Goal: Complete application form: Fill out and submit a form for a specific purpose

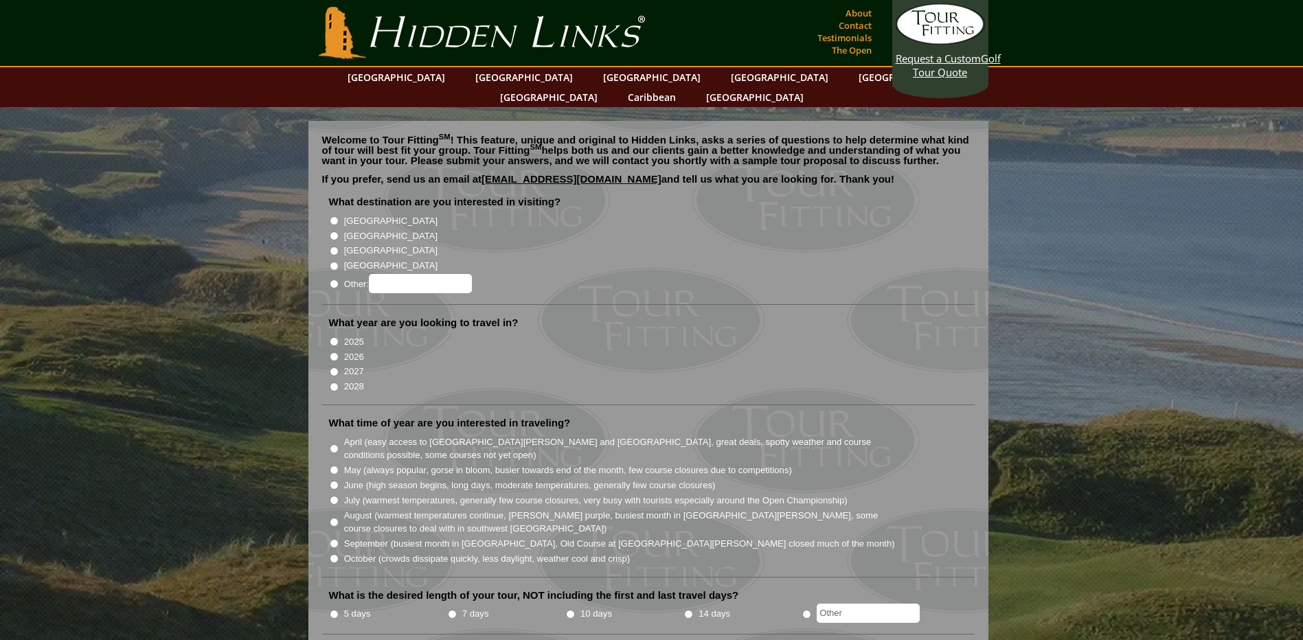
click at [338, 231] on input "[GEOGRAPHIC_DATA]" at bounding box center [334, 235] width 9 height 9
radio input "true"
click at [334, 352] on input "2026" at bounding box center [334, 356] width 9 height 9
radio input "true"
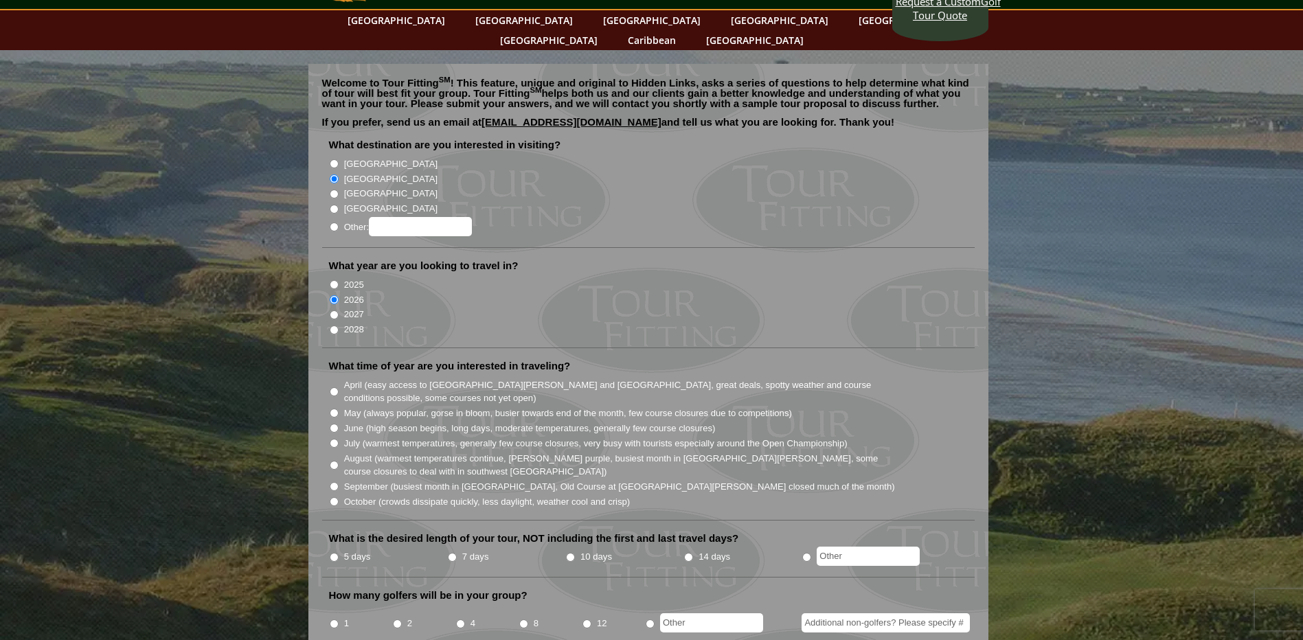
scroll to position [60, 0]
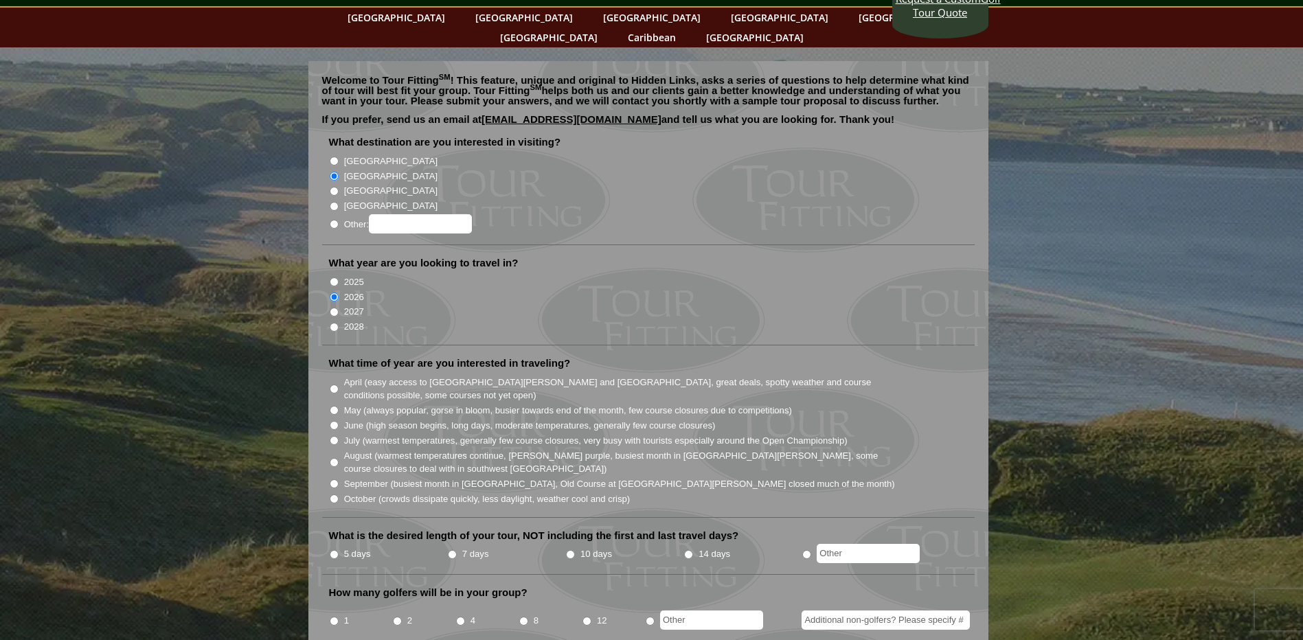
click at [332, 421] on input "June (high season begins, long days, moderate temperatures, generally few cours…" at bounding box center [334, 425] width 9 height 9
radio input "true"
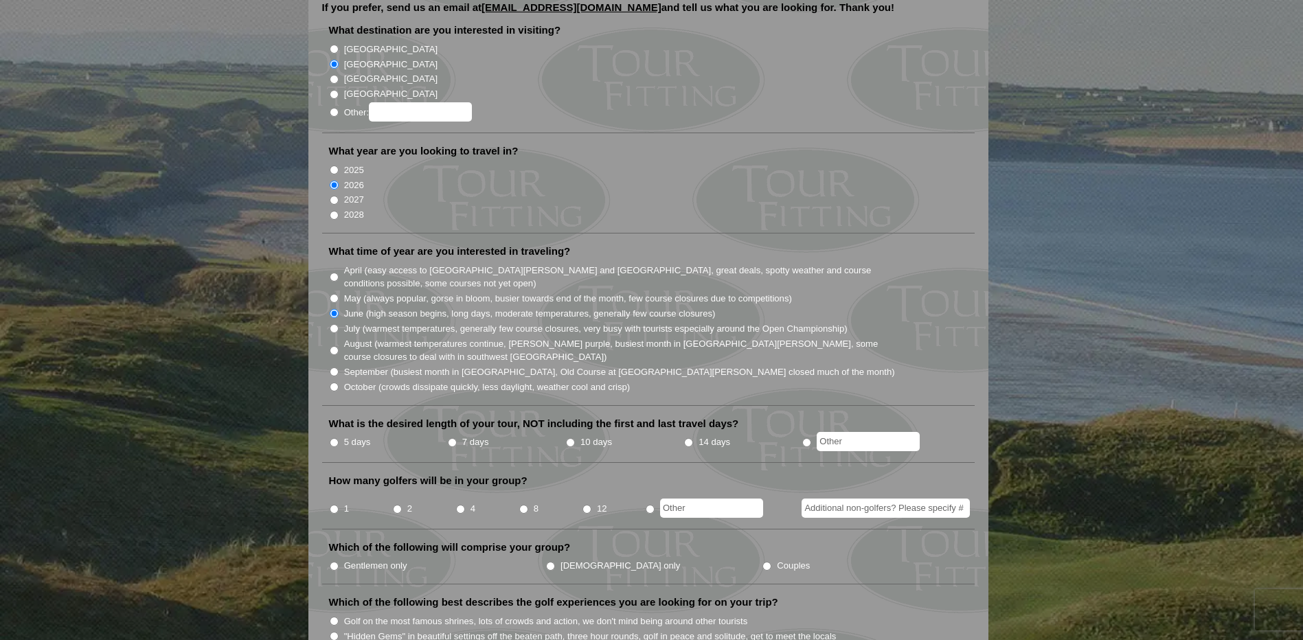
scroll to position [178, 0]
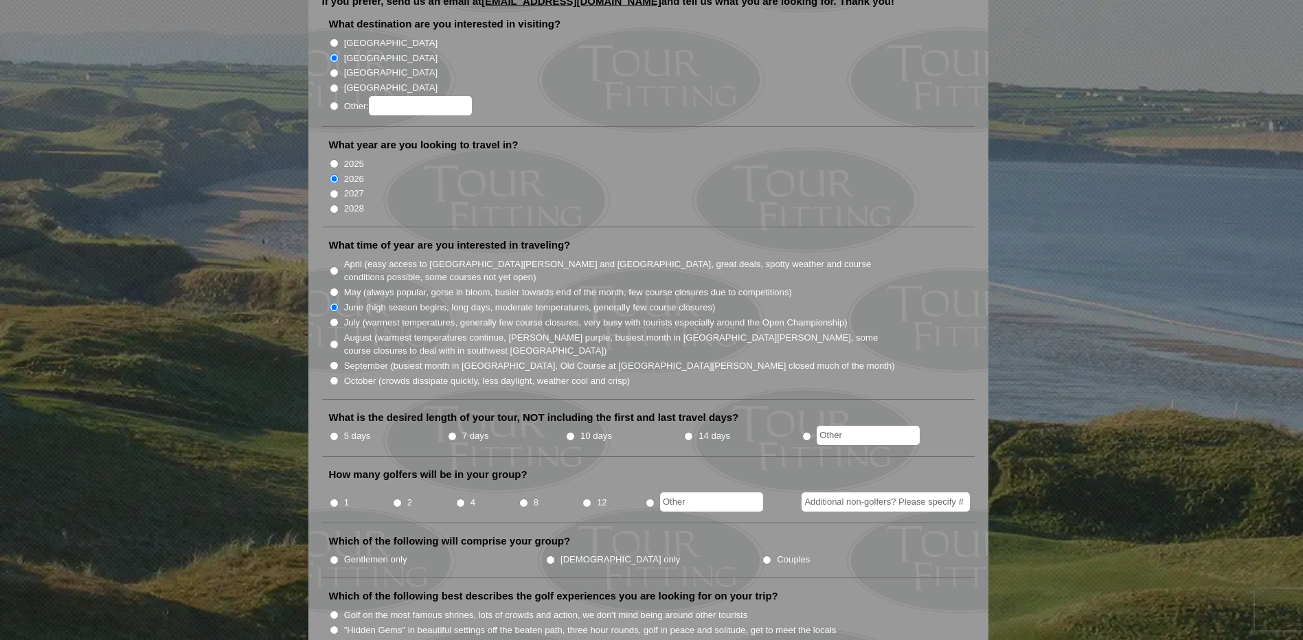
click at [333, 432] on input "5 days" at bounding box center [334, 436] width 9 height 9
radio input "true"
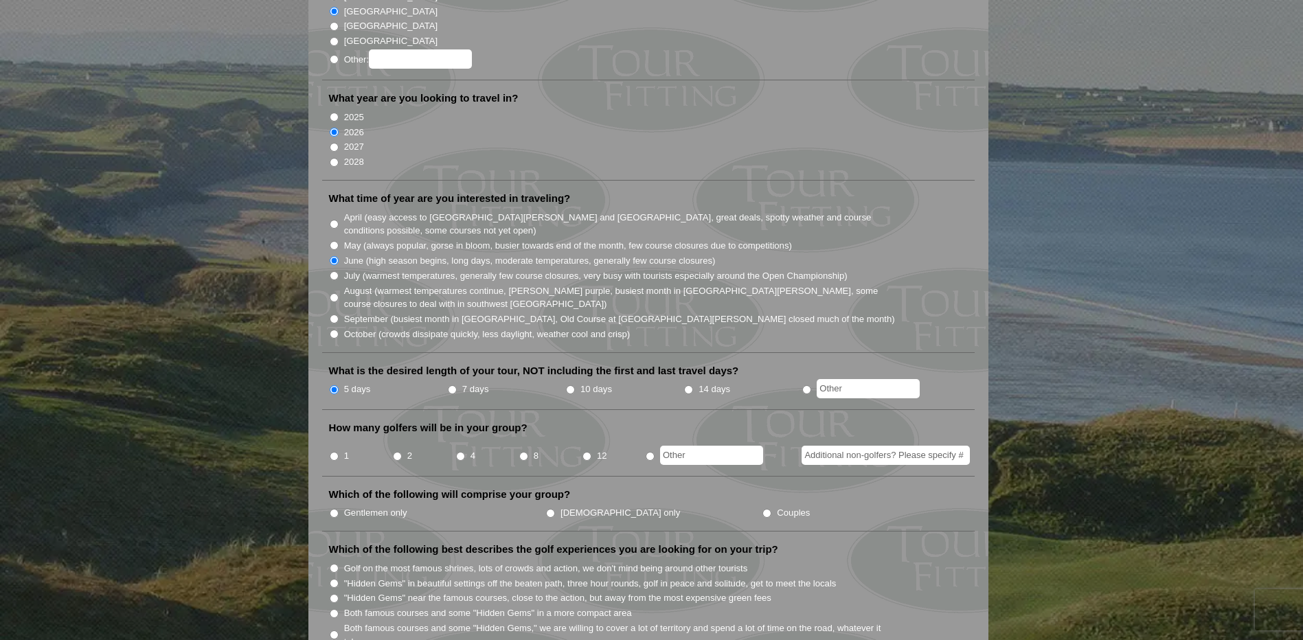
scroll to position [229, 0]
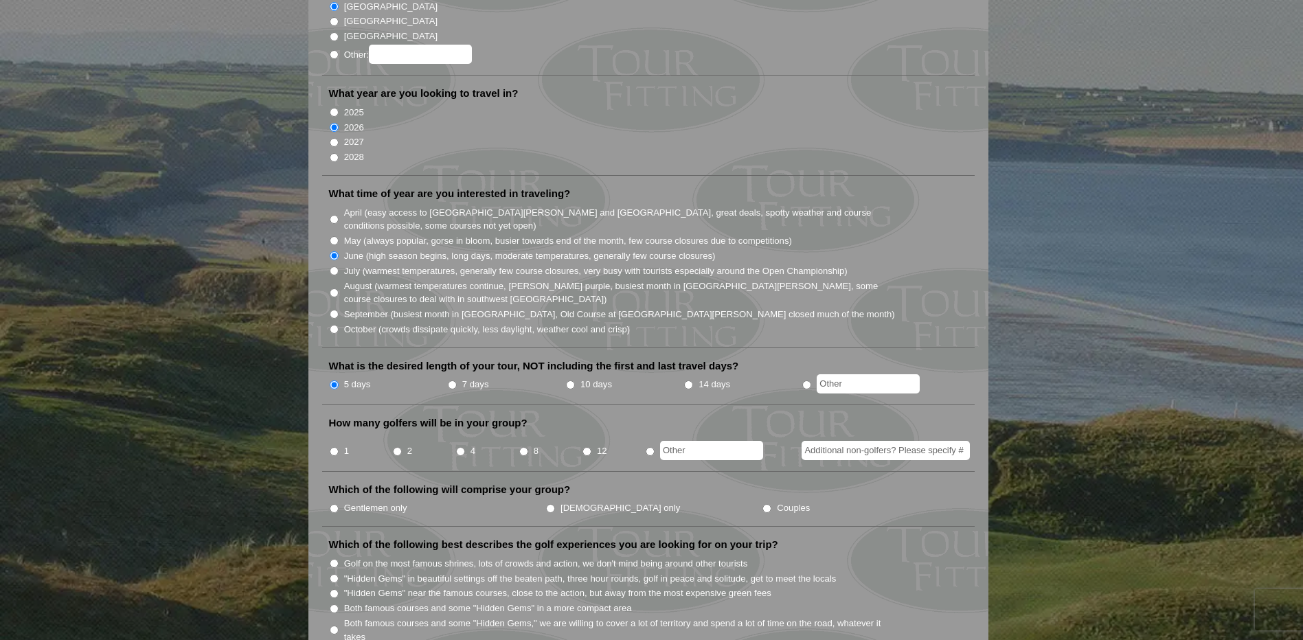
click at [521, 447] on input "8" at bounding box center [523, 451] width 9 height 9
radio input "true"
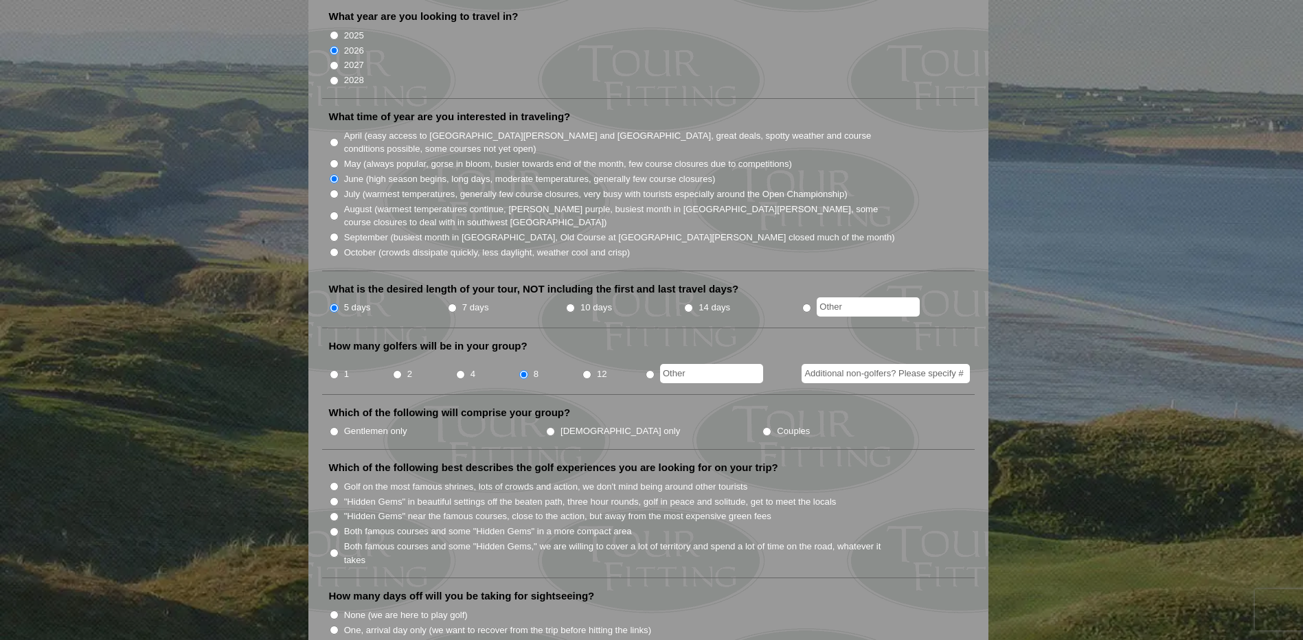
scroll to position [308, 0]
click at [339, 422] on li "Gentlemen only" at bounding box center [437, 429] width 216 height 15
click at [336, 426] on input "Gentlemen only" at bounding box center [334, 430] width 9 height 9
radio input "true"
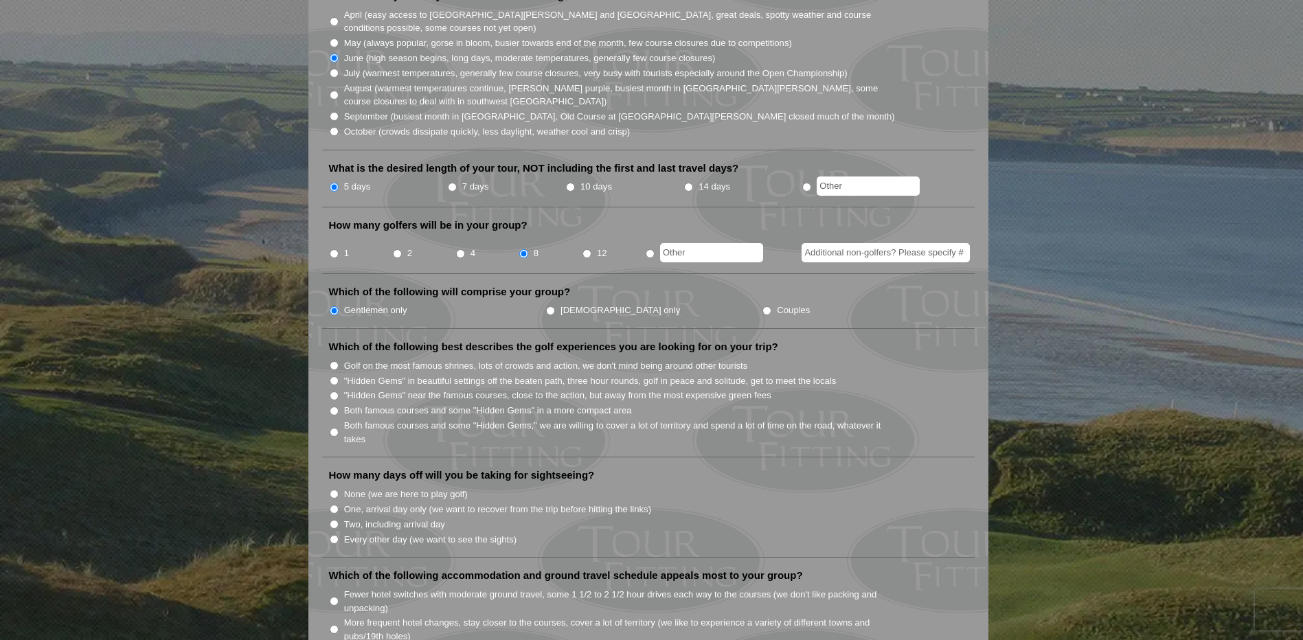
scroll to position [428, 0]
click at [332, 376] on input ""Hidden Gems" in beautiful settings off the beaten path, three hour rounds, gol…" at bounding box center [334, 380] width 9 height 9
radio input "true"
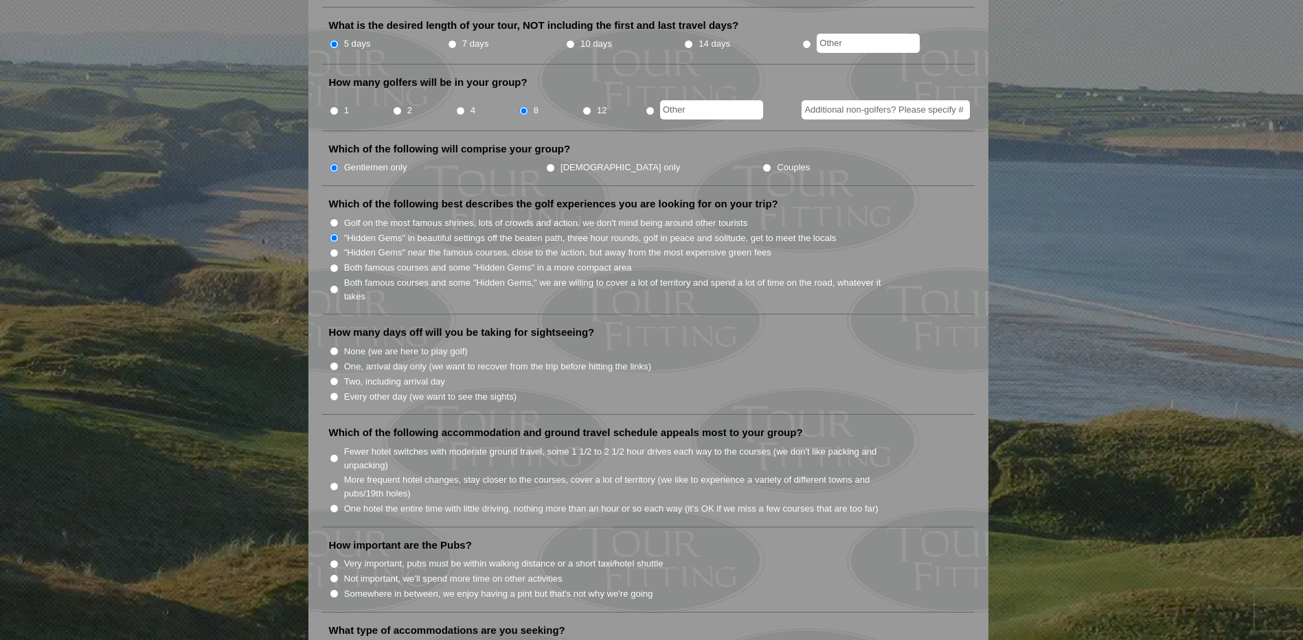
scroll to position [572, 0]
click at [336, 341] on li "None (we are here to play golf)" at bounding box center [654, 348] width 650 height 15
click at [334, 345] on input "None (we are here to play golf)" at bounding box center [334, 349] width 9 height 9
radio input "true"
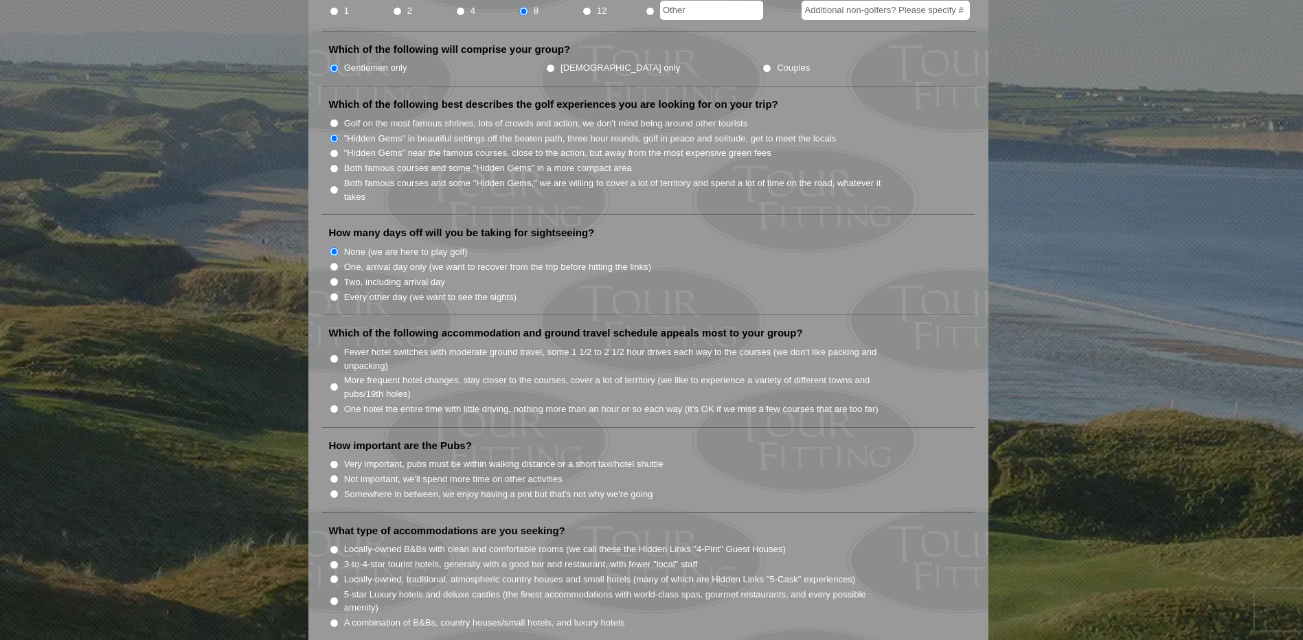
scroll to position [670, 0]
click at [333, 354] on input "Fewer hotel switches with moderate ground travel, some 1 1/2 to 2 1/2 hour driv…" at bounding box center [334, 358] width 9 height 9
radio input "true"
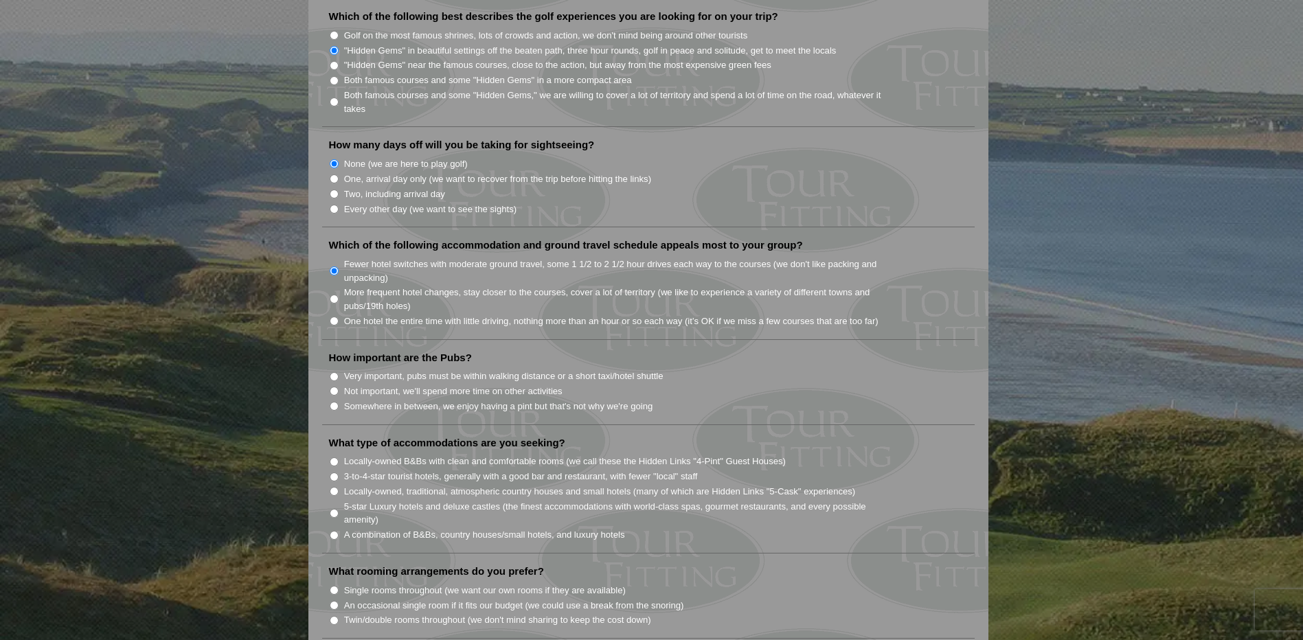
scroll to position [759, 0]
click at [334, 371] on input "Very important, pubs must be within walking distance or a short taxi/hotel shut…" at bounding box center [334, 375] width 9 height 9
radio input "true"
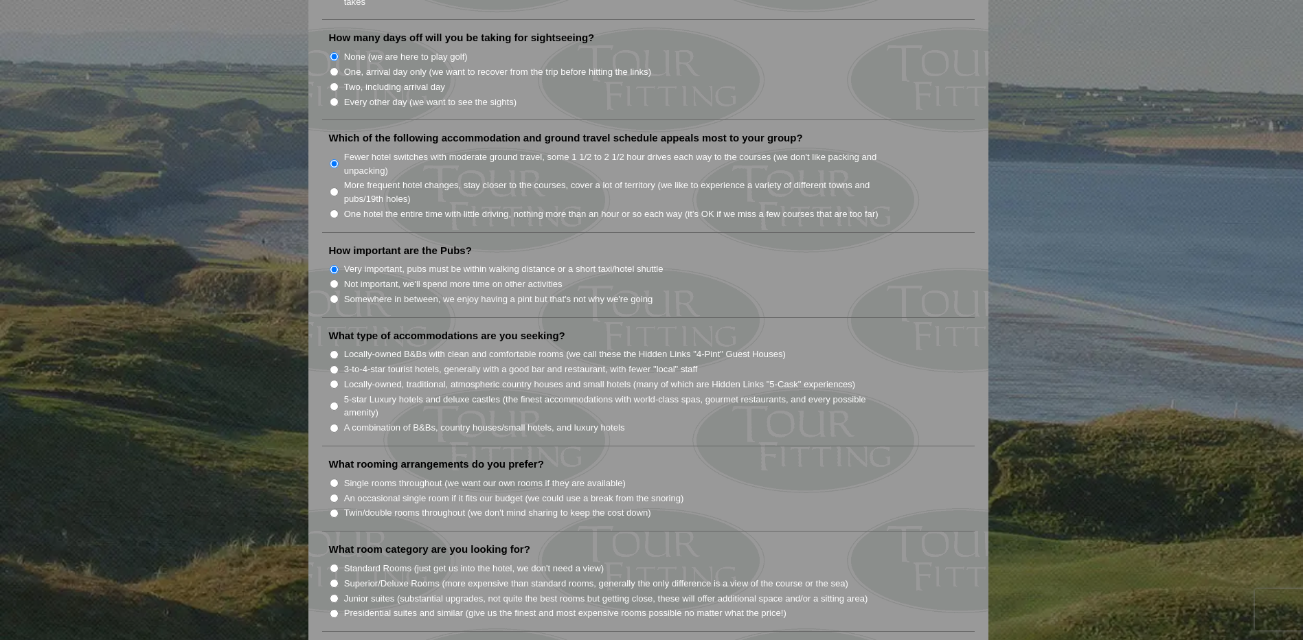
scroll to position [867, 0]
click at [332, 348] on input "Locally-owned B&Bs with clean and comfortable rooms (we call these the Hidden L…" at bounding box center [334, 352] width 9 height 9
radio input "true"
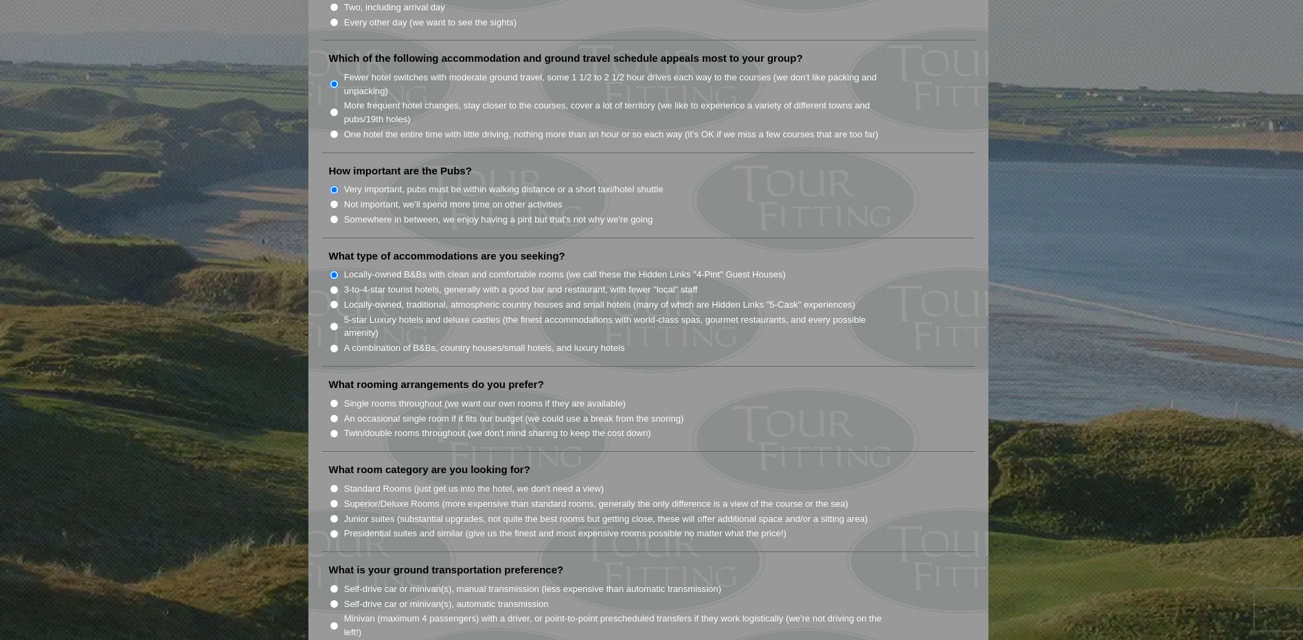
scroll to position [946, 0]
click at [332, 412] on input "An occasional single room if it fits our budget (we could use a break from the …" at bounding box center [334, 416] width 9 height 9
radio input "true"
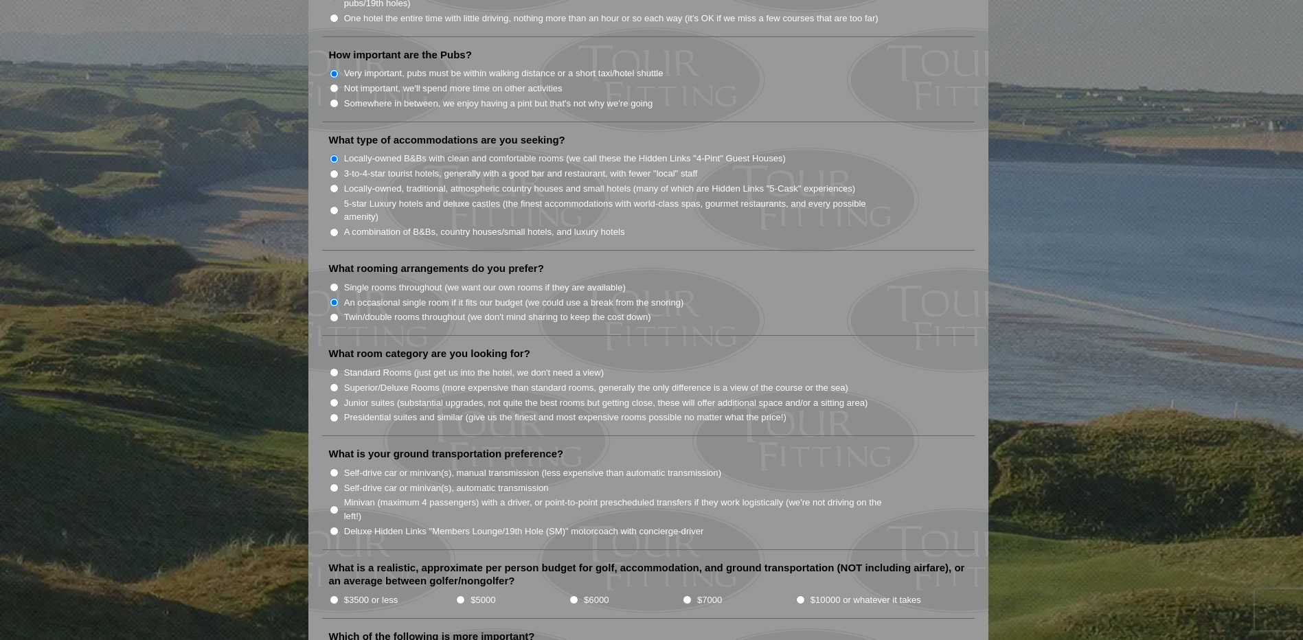
scroll to position [1062, 0]
click at [332, 366] on input "Standard Rooms (just get us into the hotel, we don't need a view)" at bounding box center [334, 370] width 9 height 9
radio input "true"
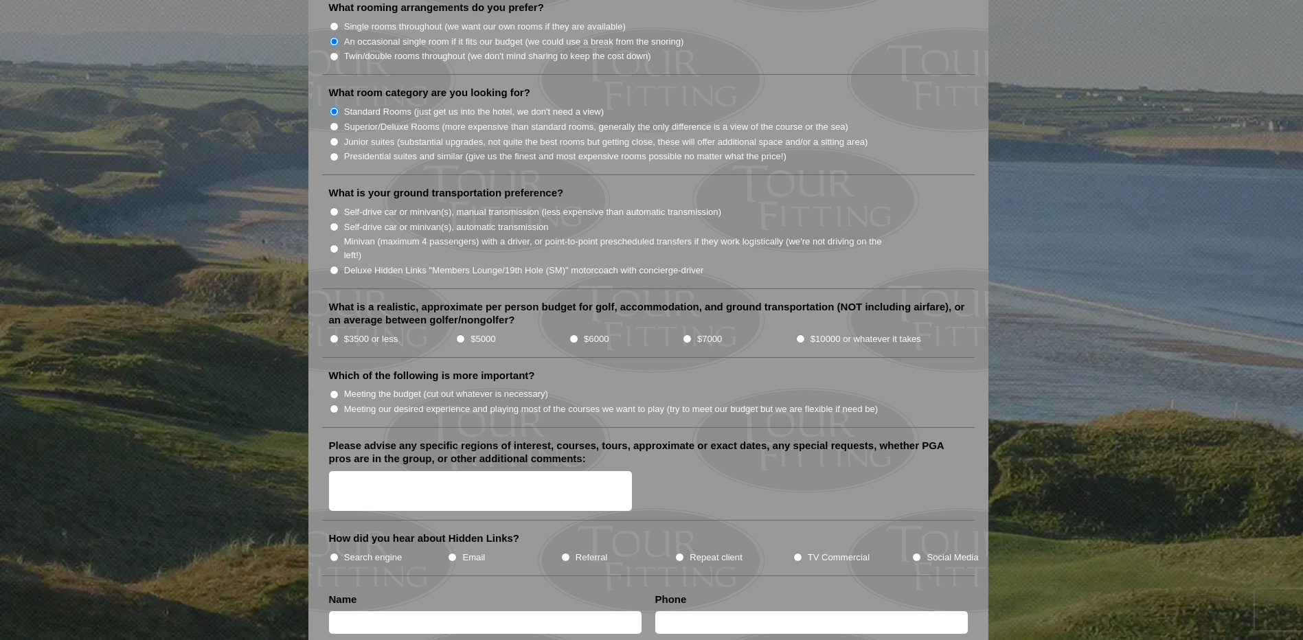
scroll to position [1322, 0]
click at [337, 404] on input "Meeting our desired experience and playing most of the courses we want to play …" at bounding box center [334, 408] width 9 height 9
radio input "true"
drag, startPoint x: 266, startPoint y: 429, endPoint x: 615, endPoint y: 387, distance: 352.1
click at [615, 402] on label "Meeting our desired experience and playing most of the courses we want to play …" at bounding box center [611, 409] width 534 height 14
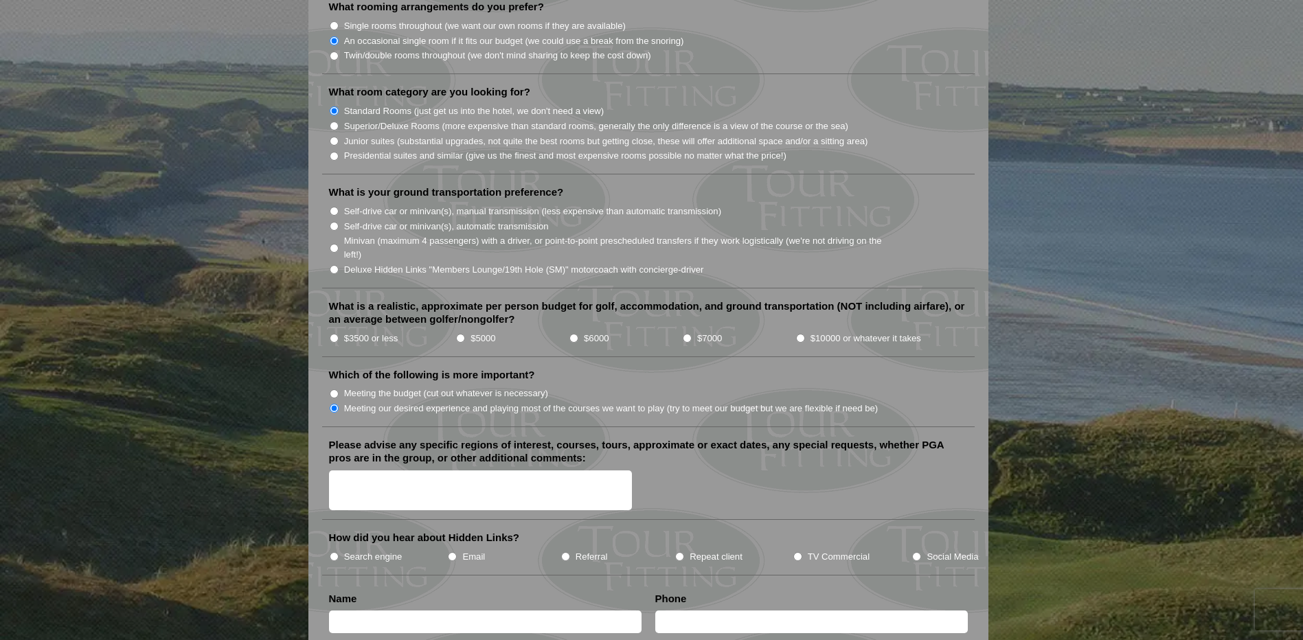
click at [339, 404] on input "Meeting our desired experience and playing most of the courses we want to play …" at bounding box center [334, 408] width 9 height 9
click at [461, 334] on input "$5000" at bounding box center [460, 338] width 9 height 9
radio input "true"
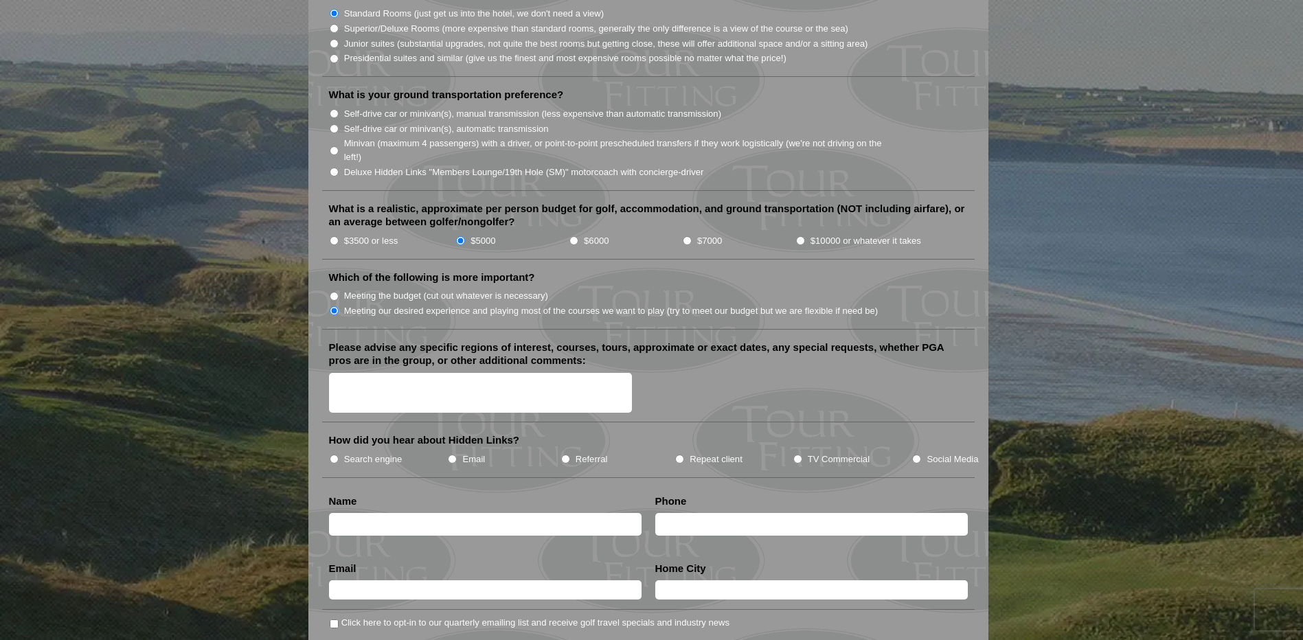
scroll to position [1422, 0]
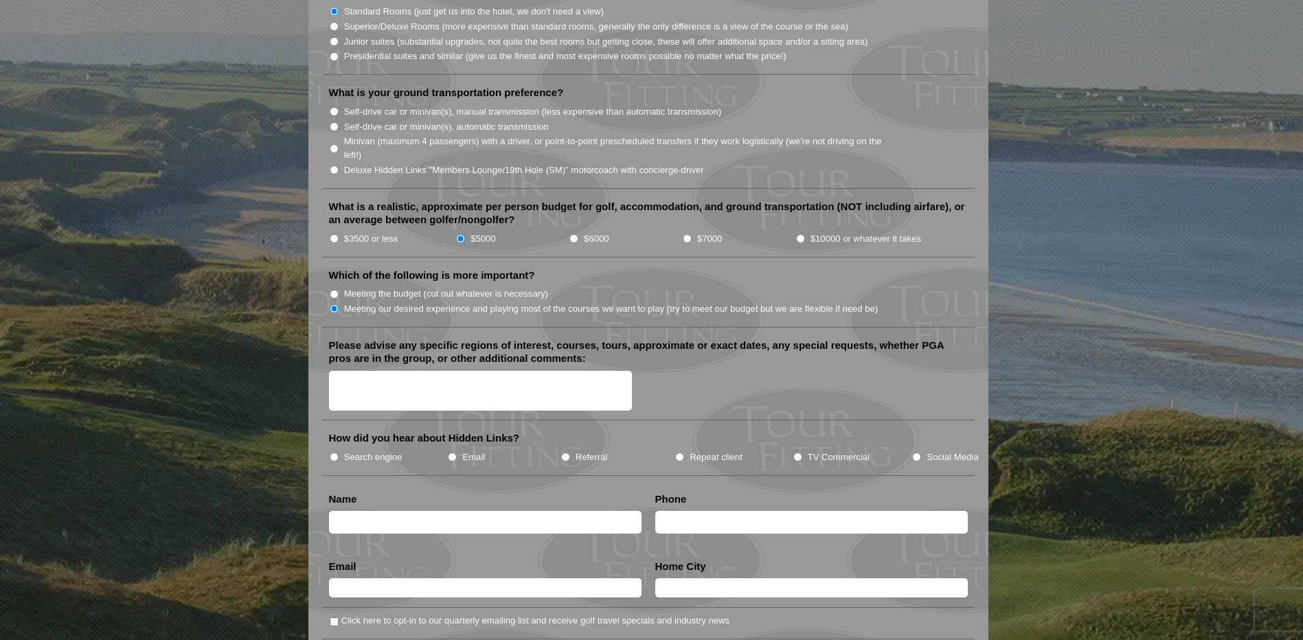
click at [337, 234] on input "$3500 or less" at bounding box center [334, 238] width 9 height 9
radio input "true"
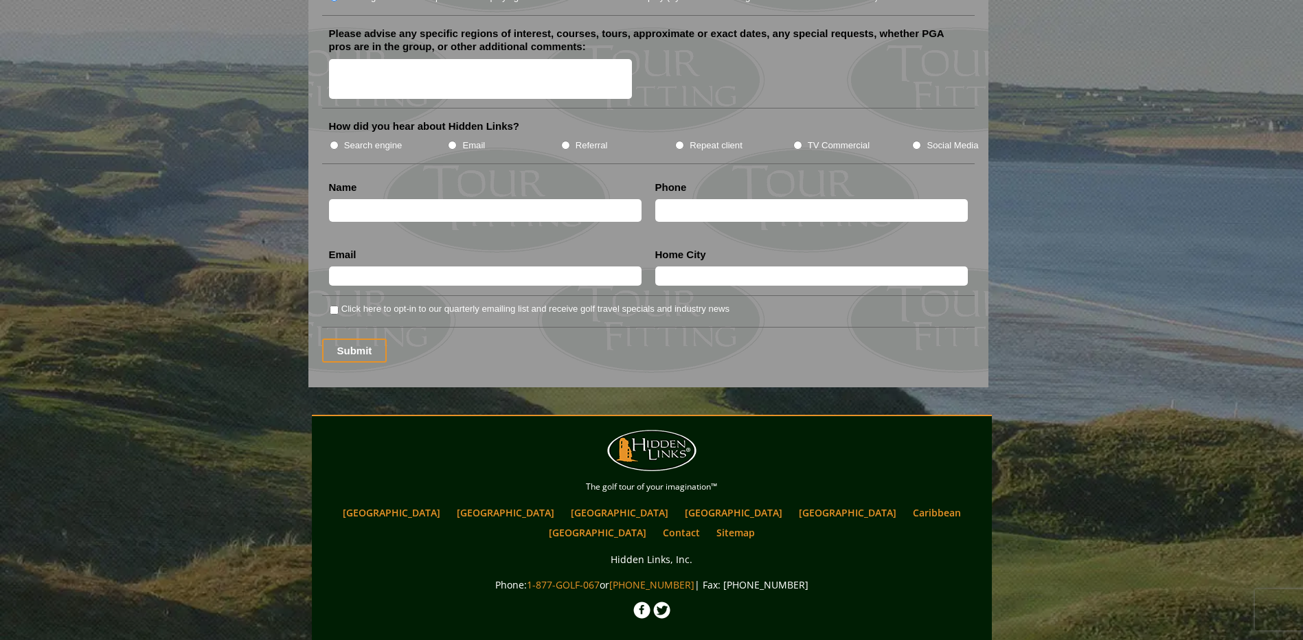
scroll to position [1784, 0]
